Goal: Navigation & Orientation: Find specific page/section

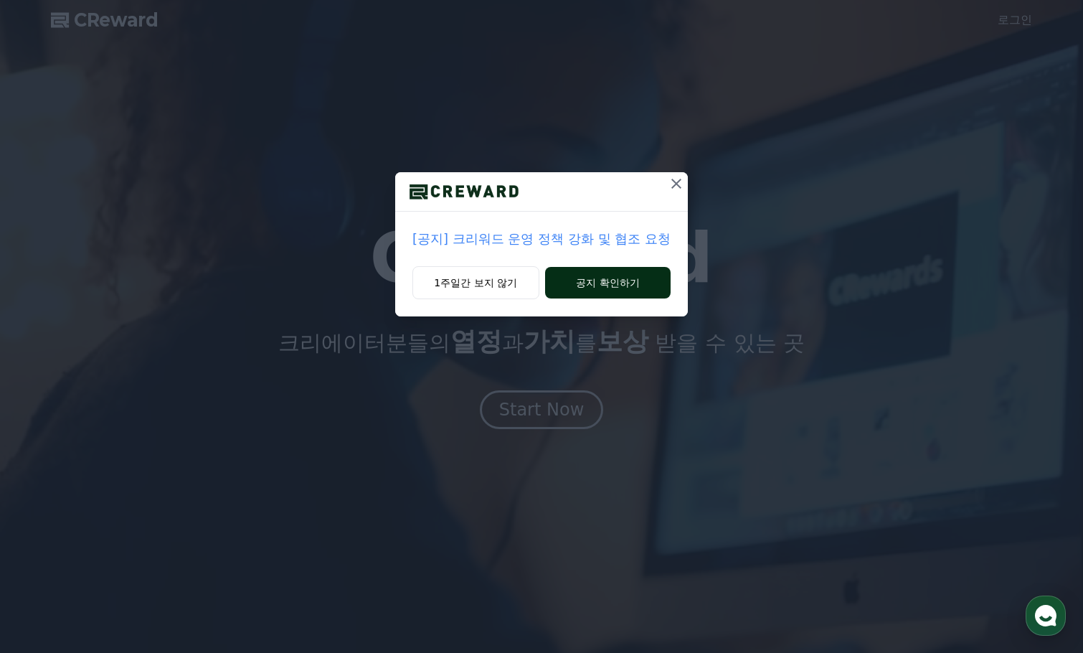
click at [646, 273] on button "공지 확인하기" at bounding box center [608, 283] width 126 height 32
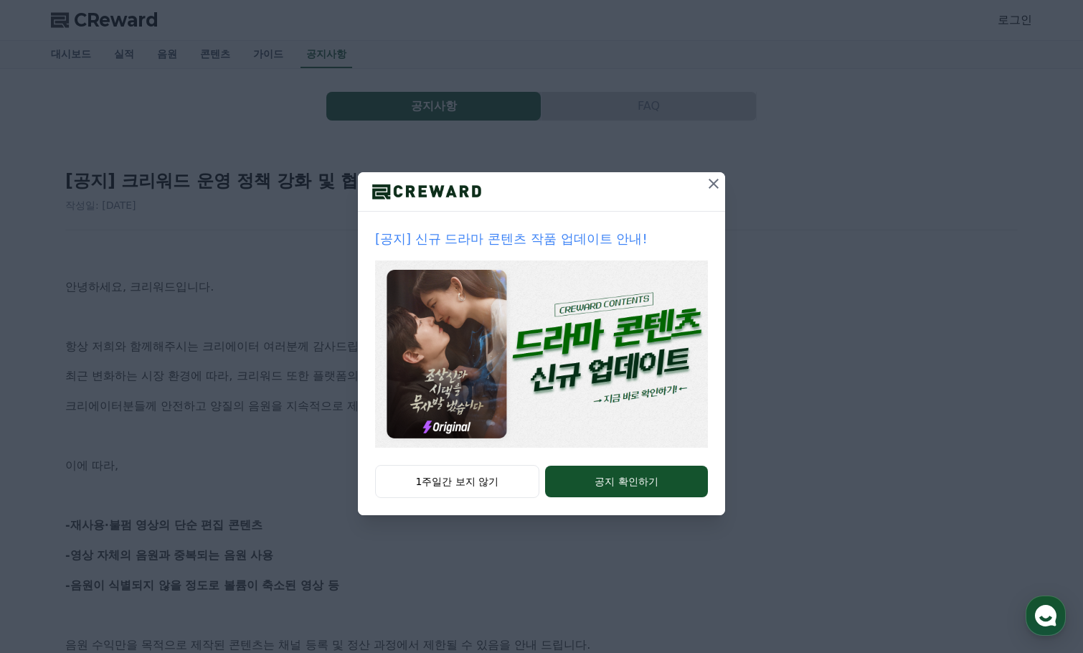
click at [709, 184] on icon at bounding box center [713, 183] width 17 height 17
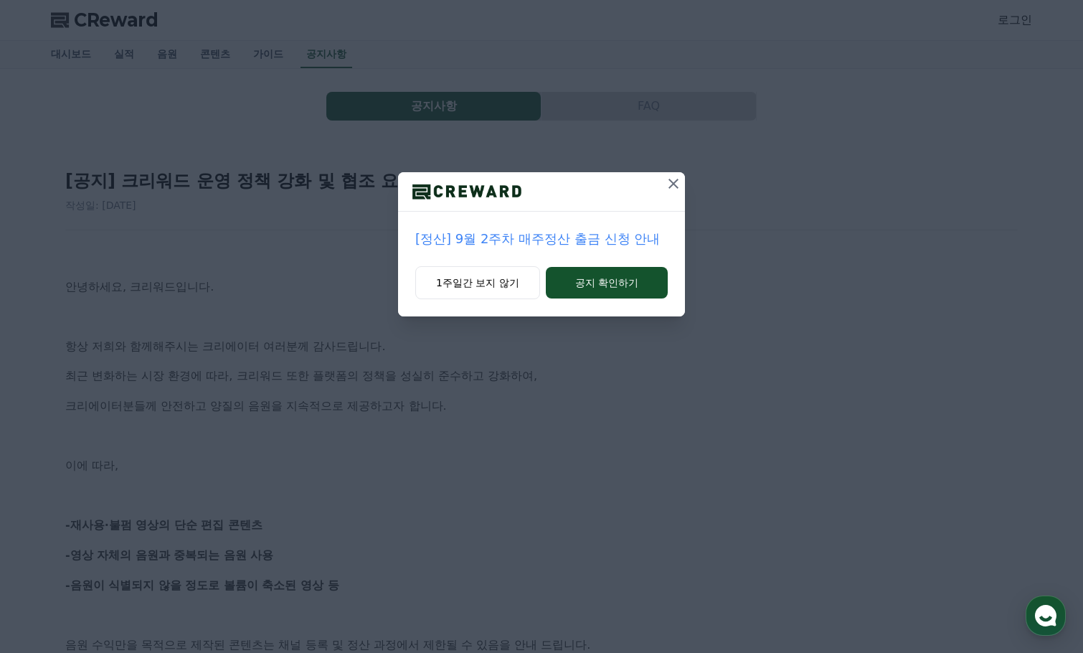
click at [676, 181] on icon at bounding box center [673, 184] width 10 height 10
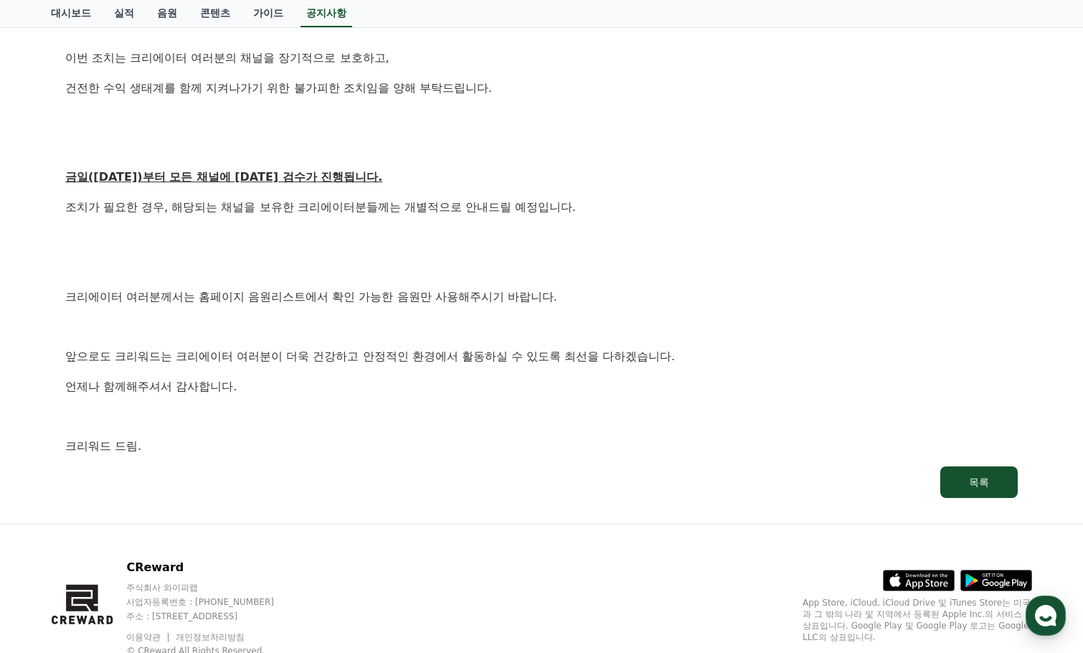
scroll to position [717, 0]
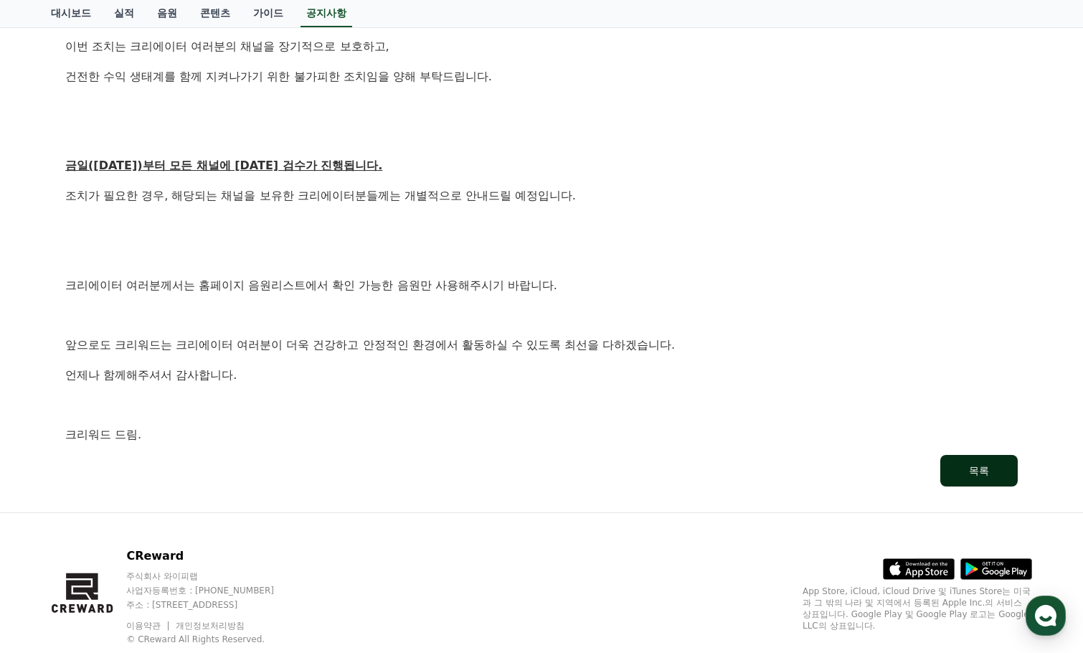
click at [957, 470] on button "목록" at bounding box center [978, 471] width 77 height 32
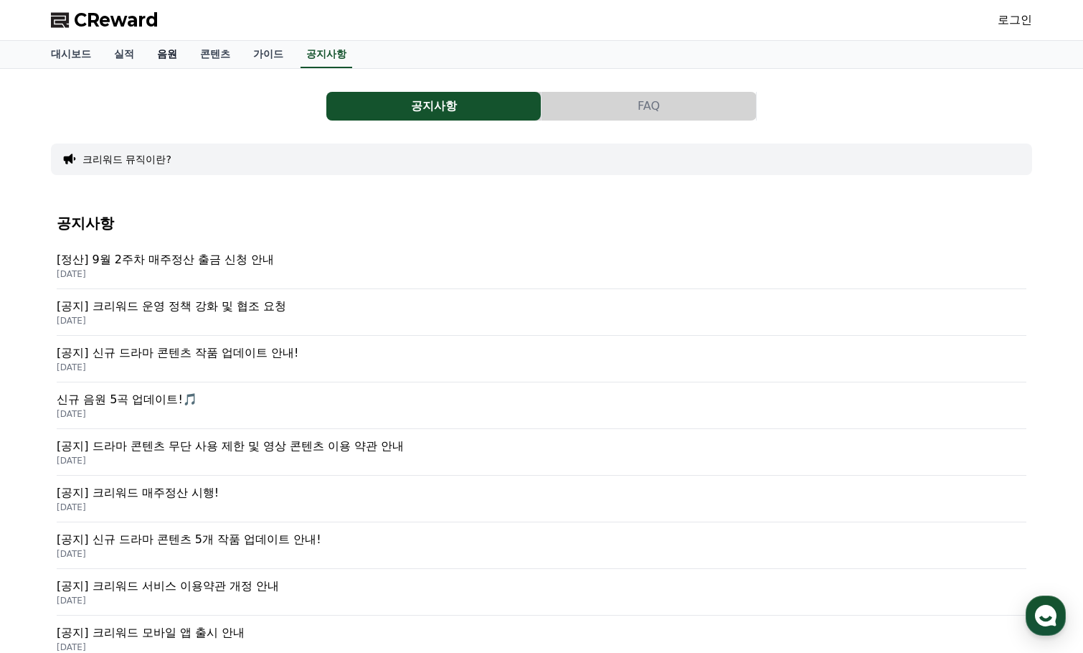
click at [166, 53] on link "음원" at bounding box center [167, 54] width 43 height 27
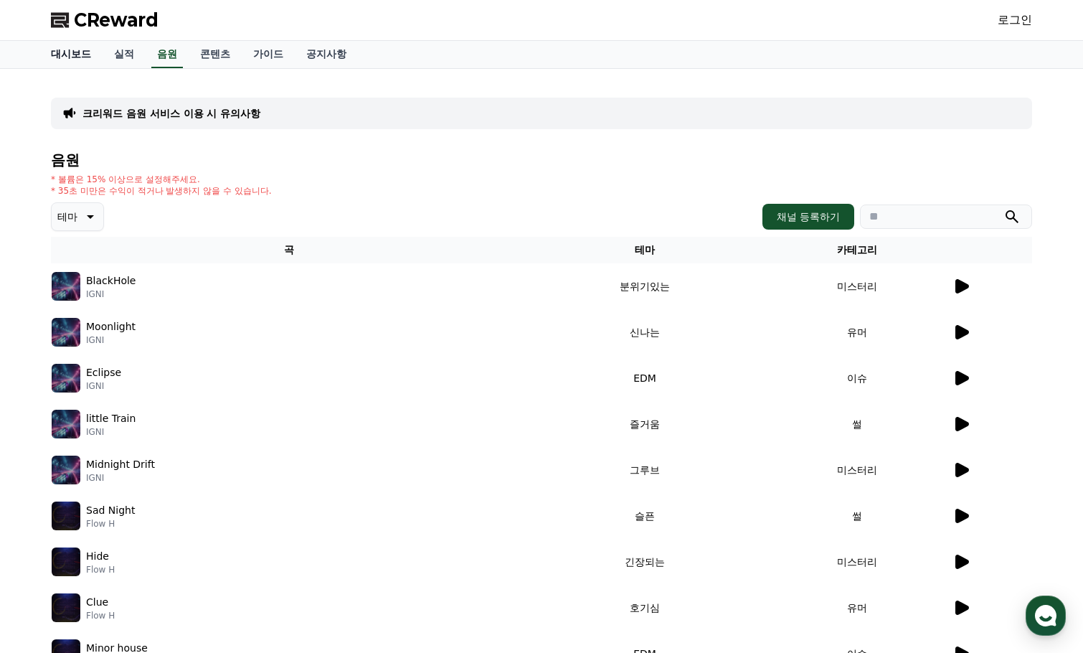
click at [67, 51] on link "대시보드" at bounding box center [70, 54] width 63 height 27
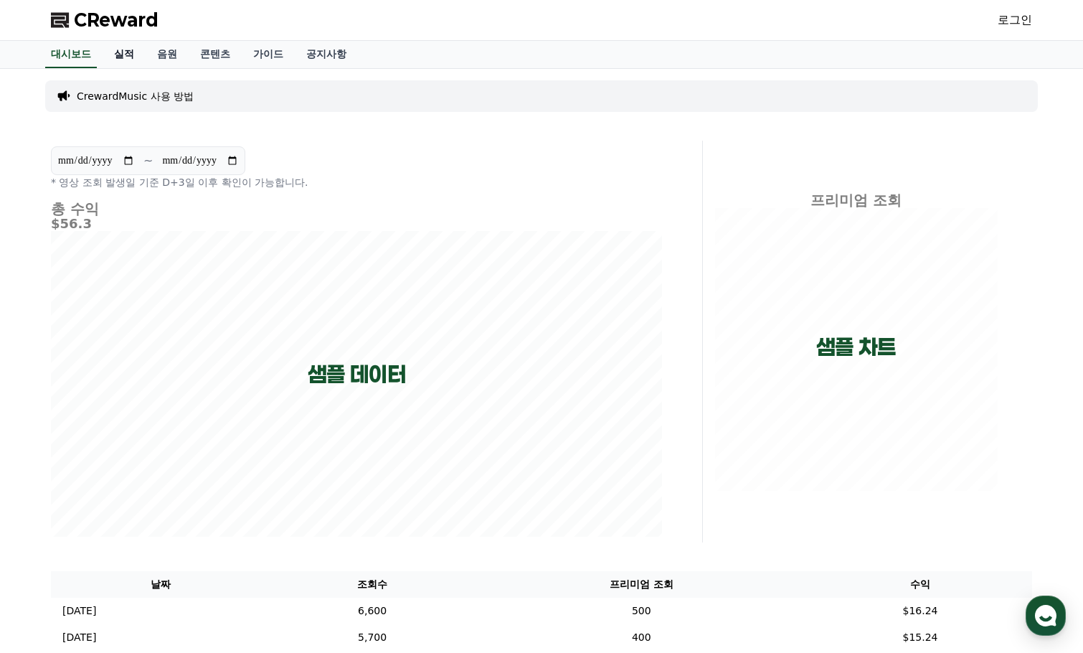
click at [118, 53] on link "실적" at bounding box center [124, 54] width 43 height 27
